Goal: Transaction & Acquisition: Obtain resource

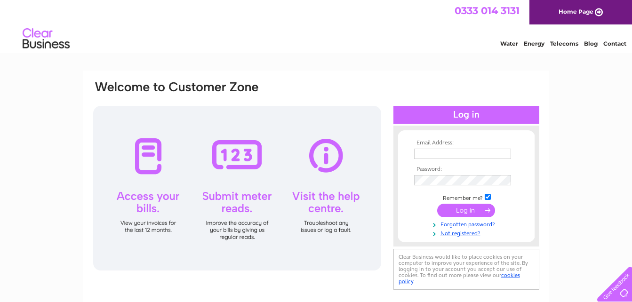
type input "[EMAIL_ADDRESS][DOMAIN_NAME]"
click at [452, 209] on input "submit" at bounding box center [466, 210] width 58 height 13
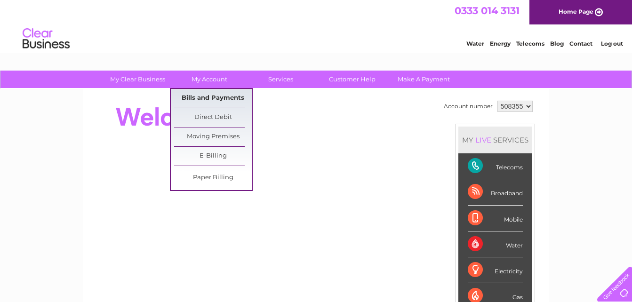
click at [219, 93] on link "Bills and Payments" at bounding box center [213, 98] width 78 height 19
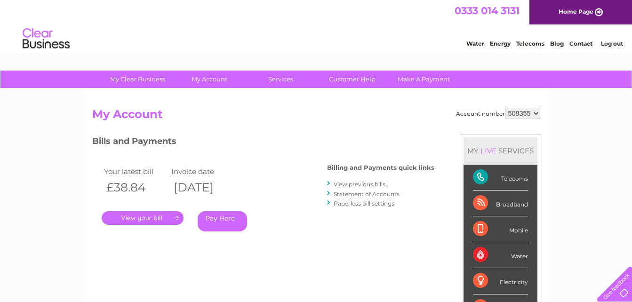
click at [141, 215] on link "." at bounding box center [143, 218] width 82 height 14
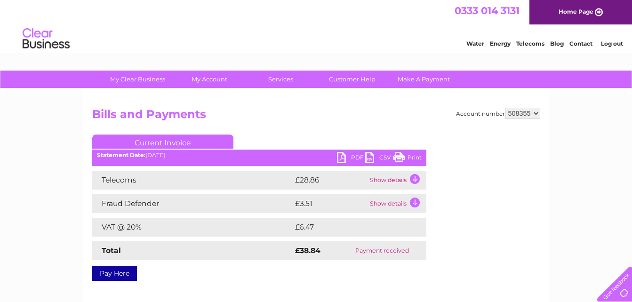
click at [343, 155] on link "PDF" at bounding box center [351, 159] width 28 height 14
click at [536, 110] on select "508355 912552" at bounding box center [522, 113] width 35 height 11
select select "912552"
click at [505, 108] on select "508355 912552" at bounding box center [522, 113] width 35 height 11
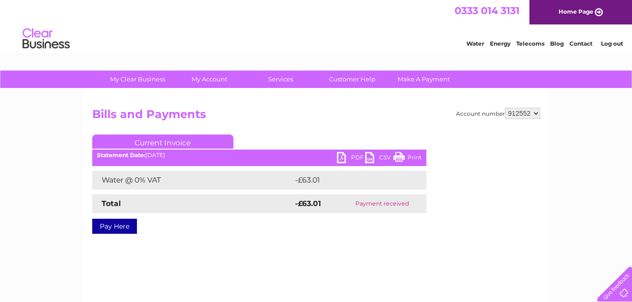
click at [340, 156] on link "PDF" at bounding box center [351, 159] width 28 height 14
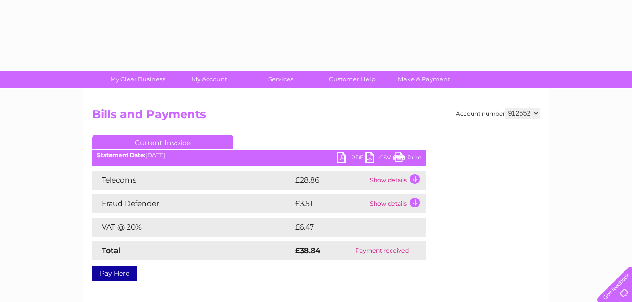
select select "912552"
